Goal: Find specific page/section: Find specific page/section

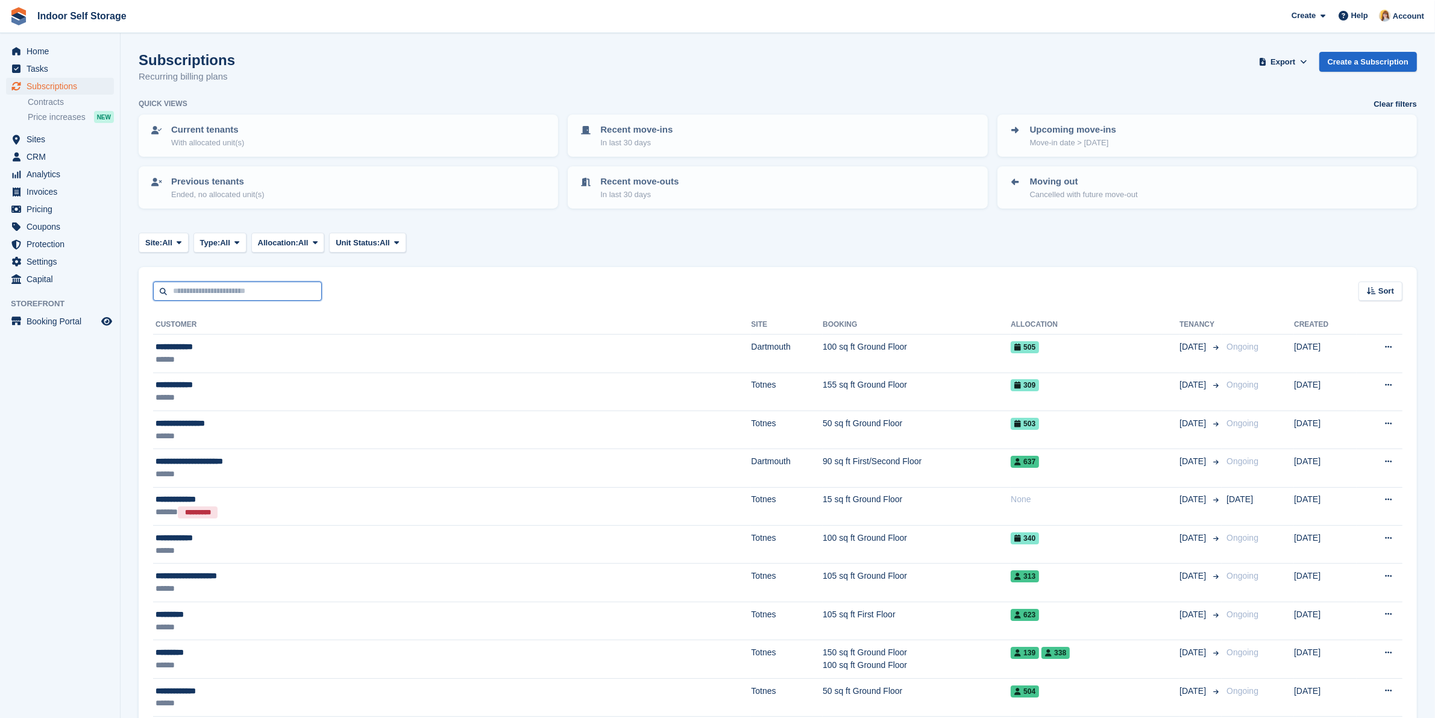
click at [215, 298] on input "text" at bounding box center [237, 292] width 169 height 20
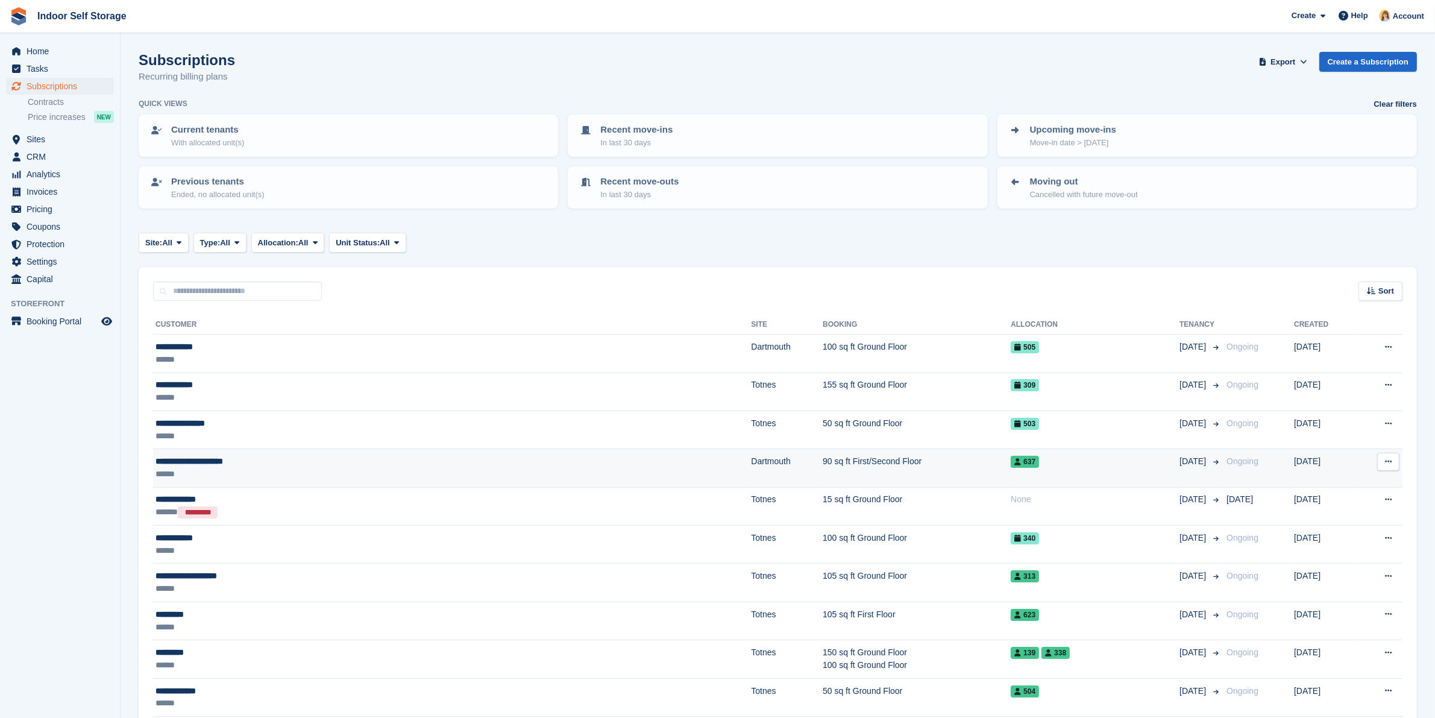
click at [184, 463] on div "**********" at bounding box center [319, 461] width 327 height 13
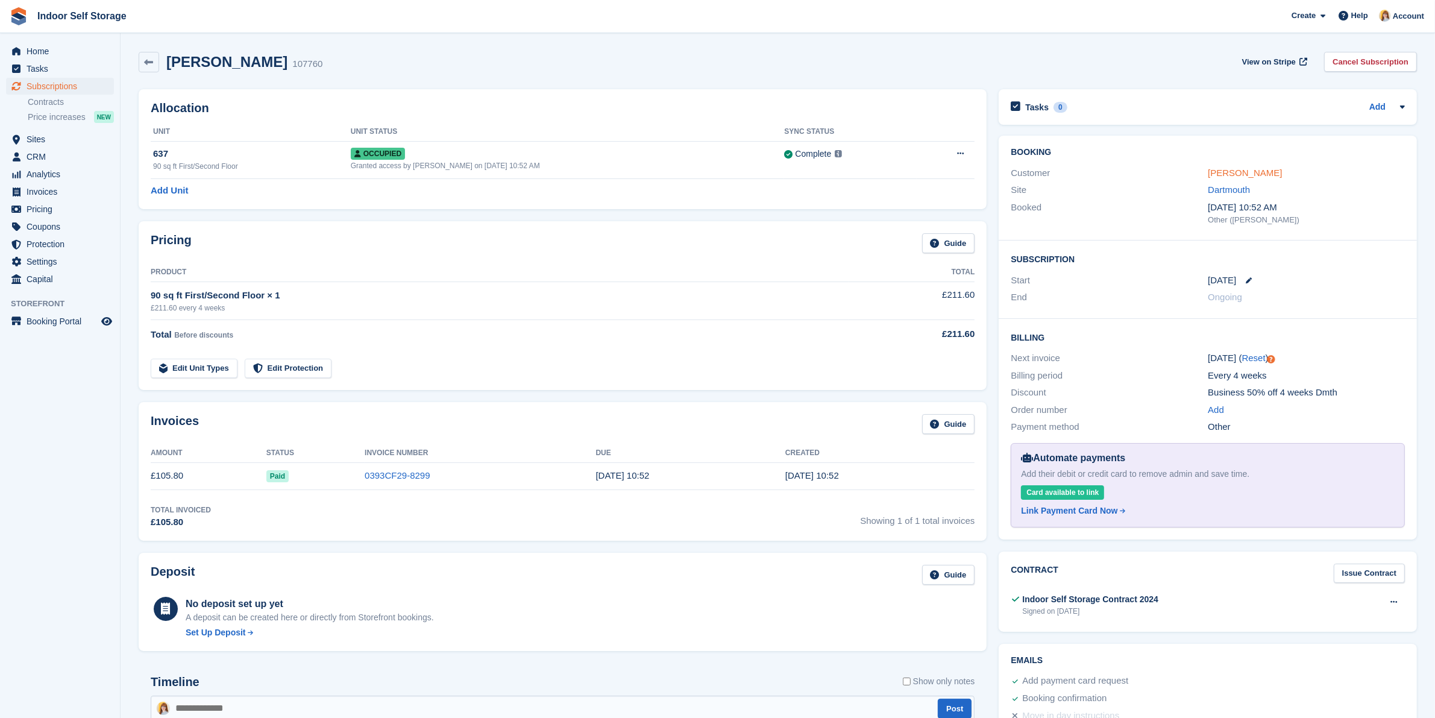
click at [1264, 175] on link "[PERSON_NAME]" at bounding box center [1245, 173] width 74 height 10
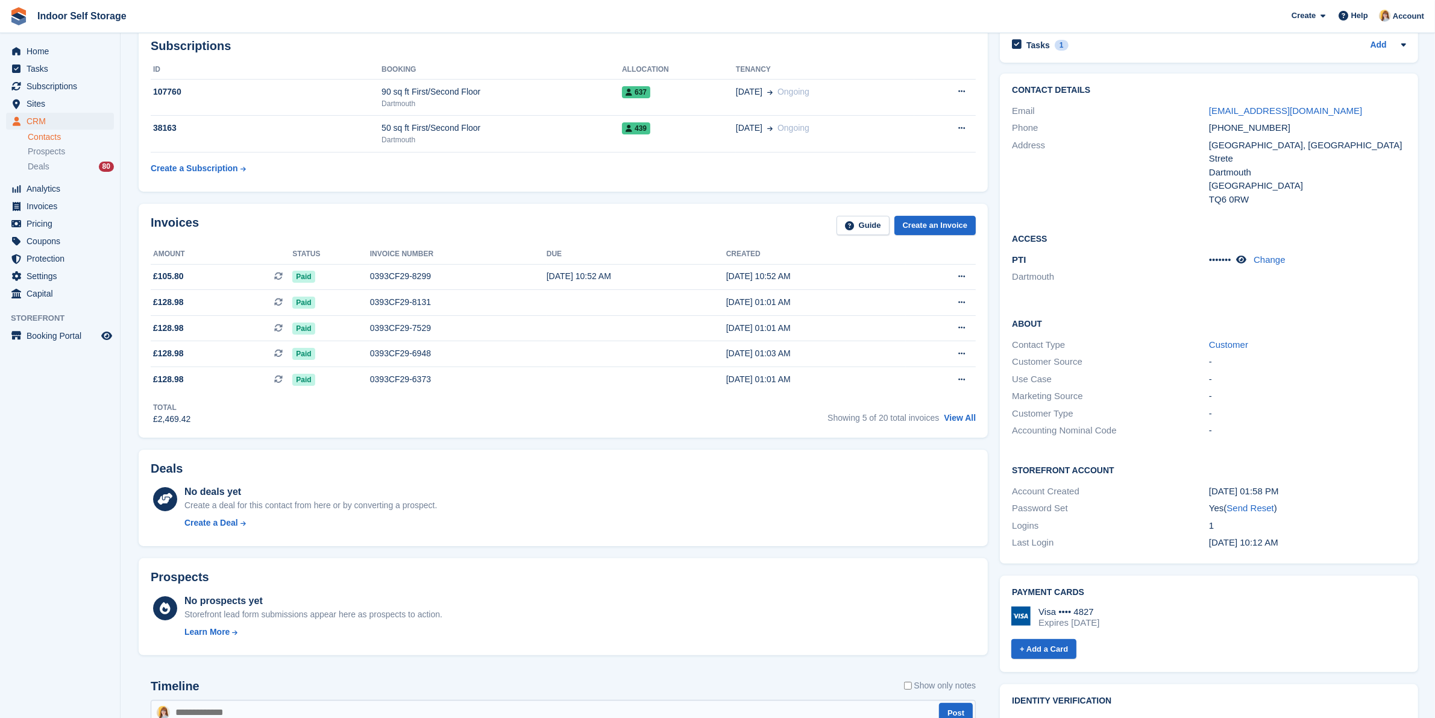
scroll to position [151, 0]
